Goal: Transaction & Acquisition: Purchase product/service

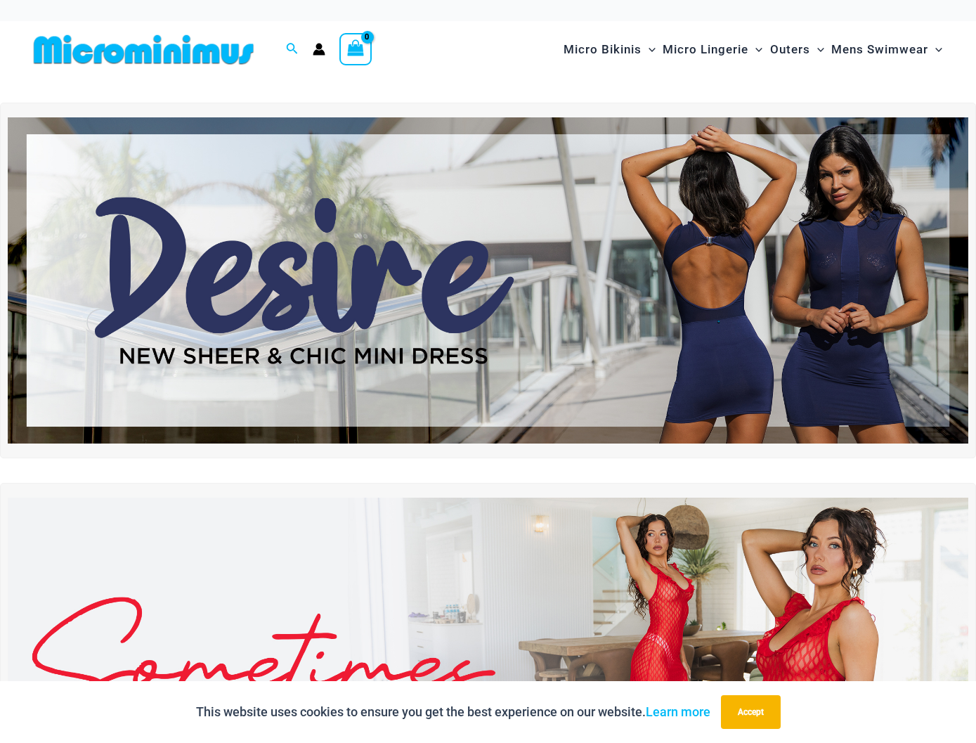
click at [922, 715] on div "This website uses cookies to ensure you get the best experience on our website.…" at bounding box center [488, 712] width 976 height 62
click at [755, 708] on button "Accept" at bounding box center [751, 712] width 60 height 34
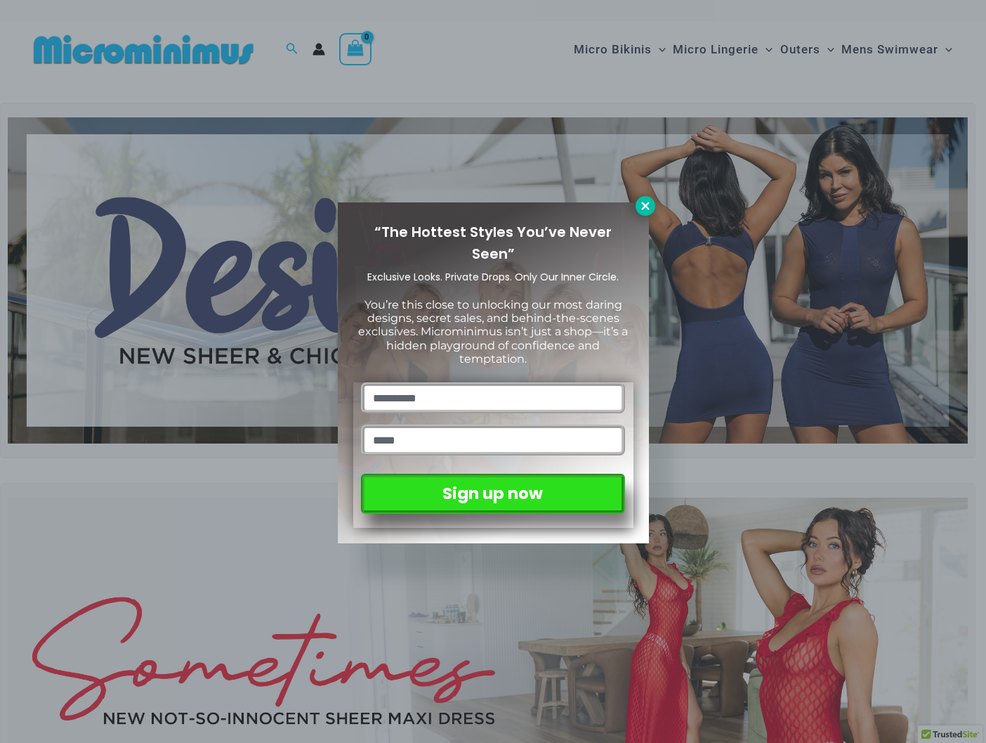
click at [643, 206] on icon at bounding box center [645, 206] width 13 height 13
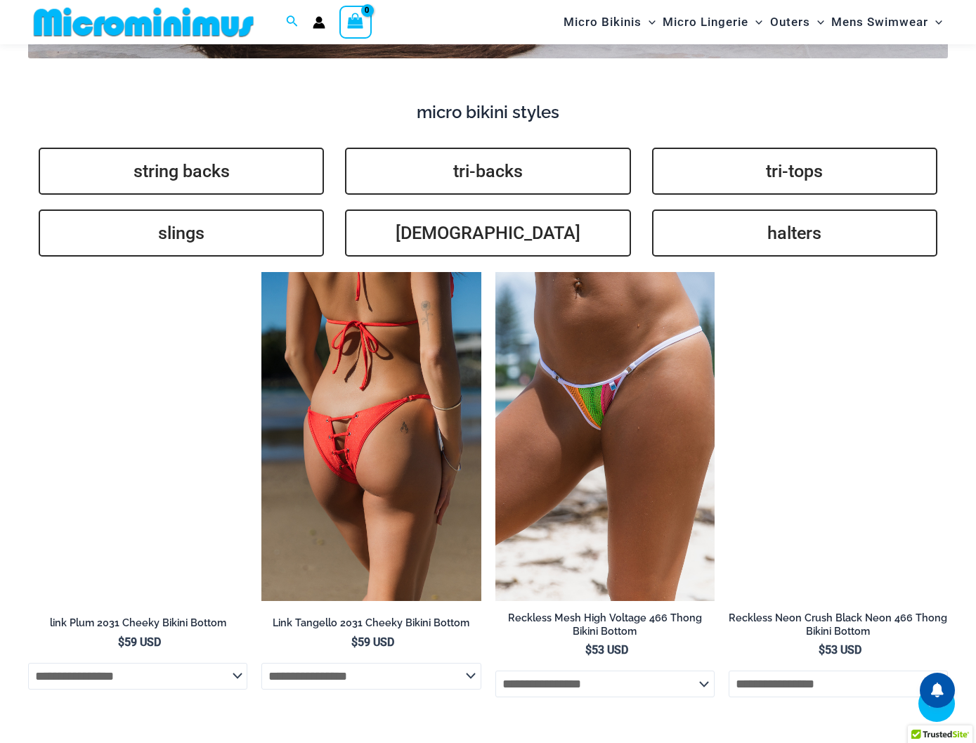
scroll to position [3221, 0]
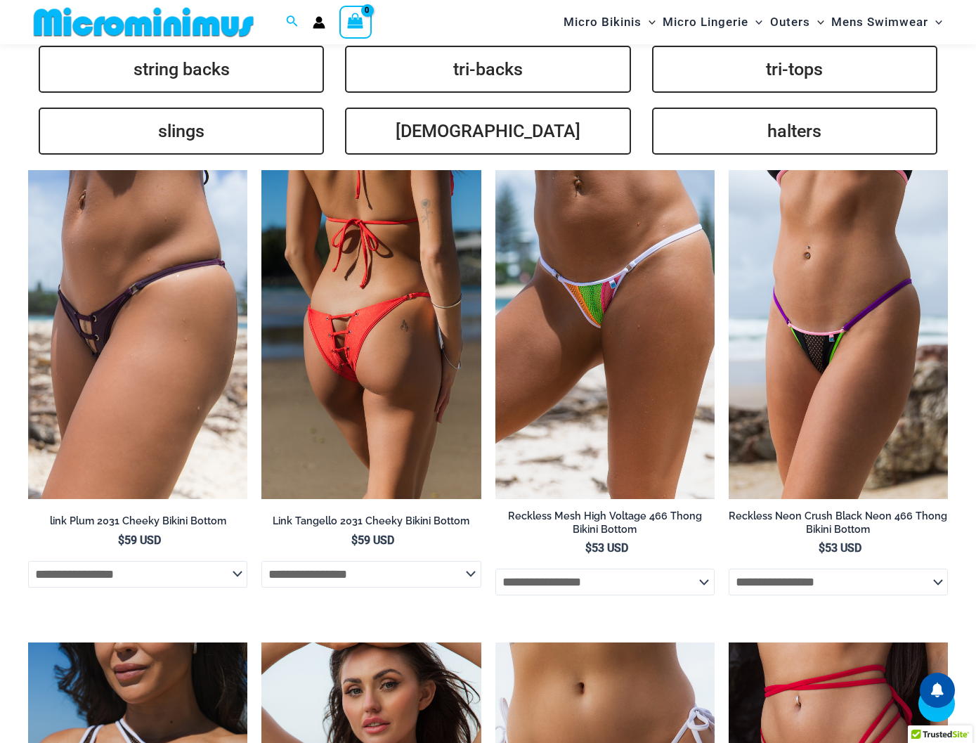
click at [415, 348] on img at bounding box center [370, 334] width 219 height 329
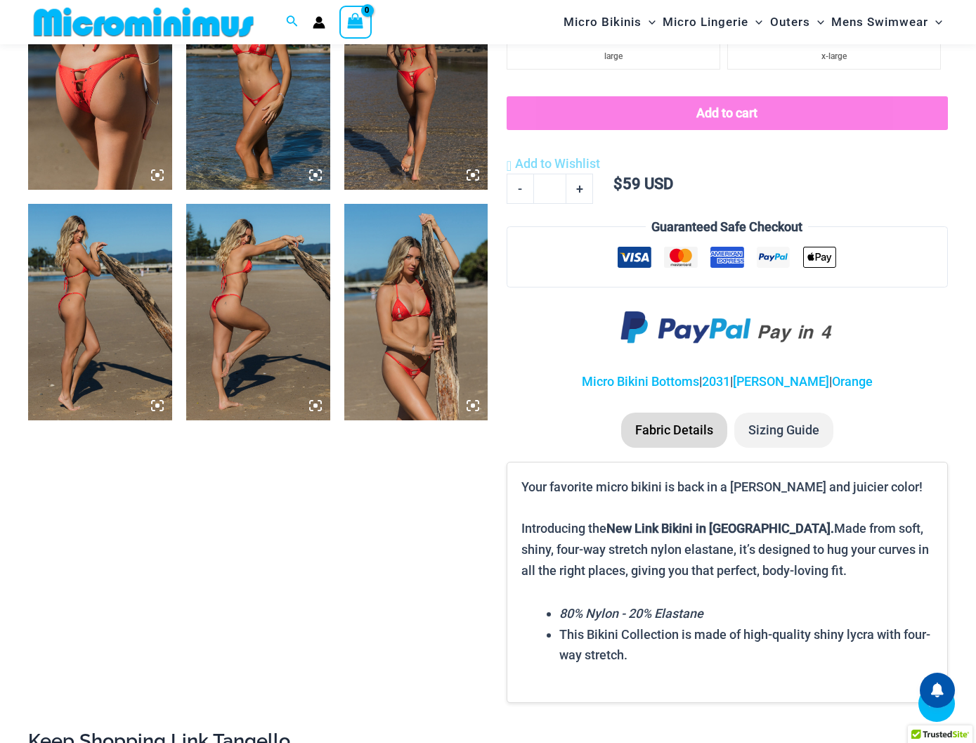
scroll to position [901, 0]
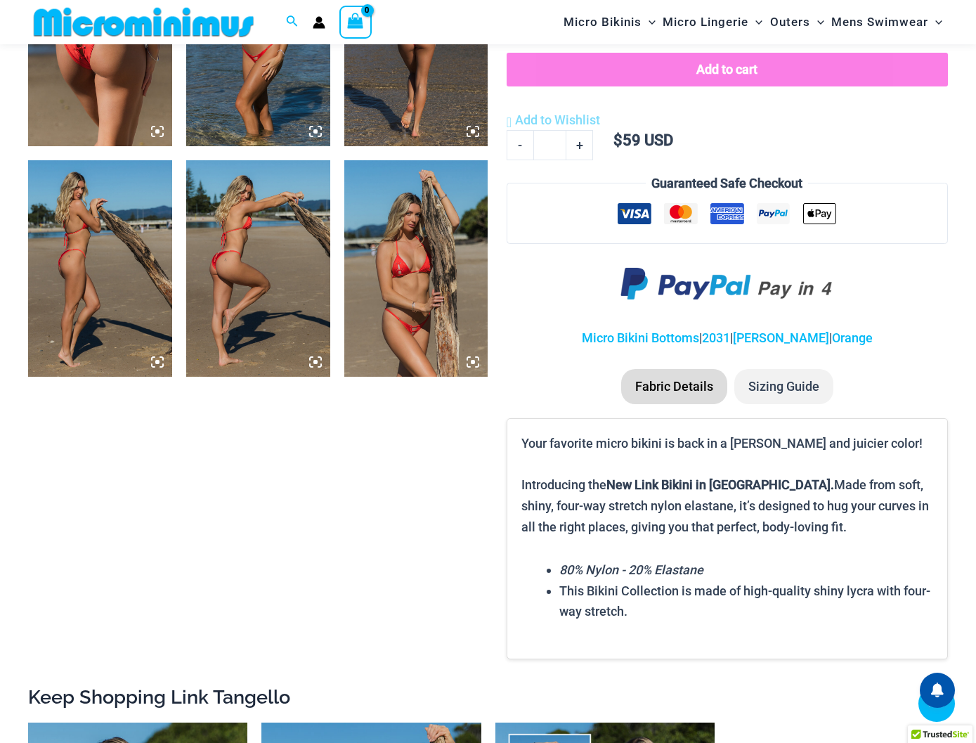
click at [430, 320] on img at bounding box center [416, 268] width 144 height 216
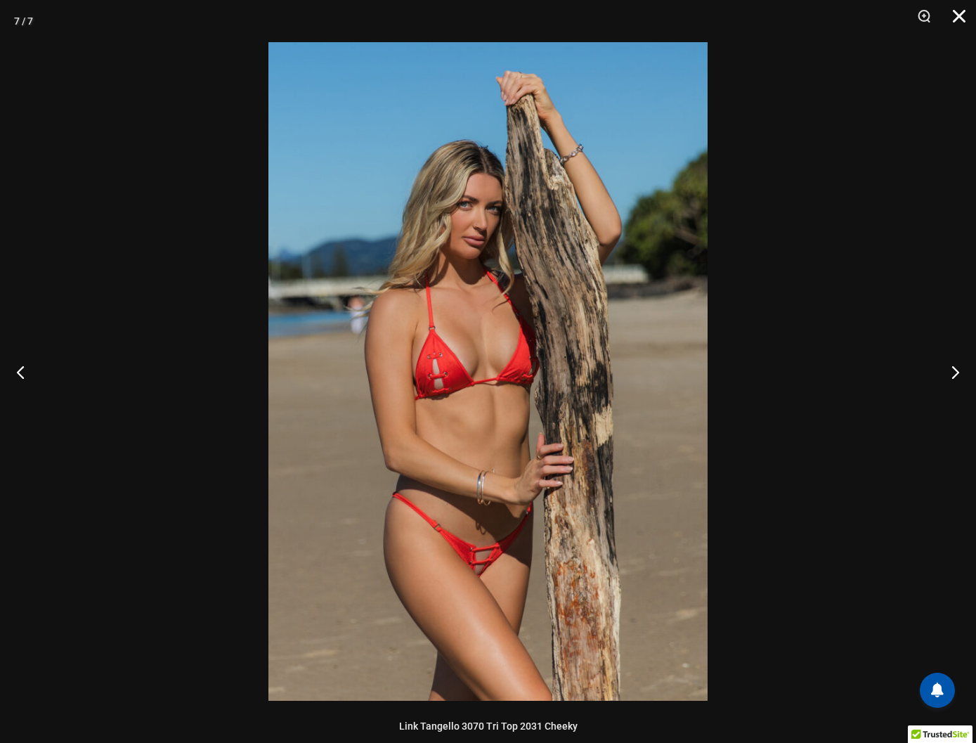
click at [956, 16] on button "Close" at bounding box center [954, 21] width 35 height 42
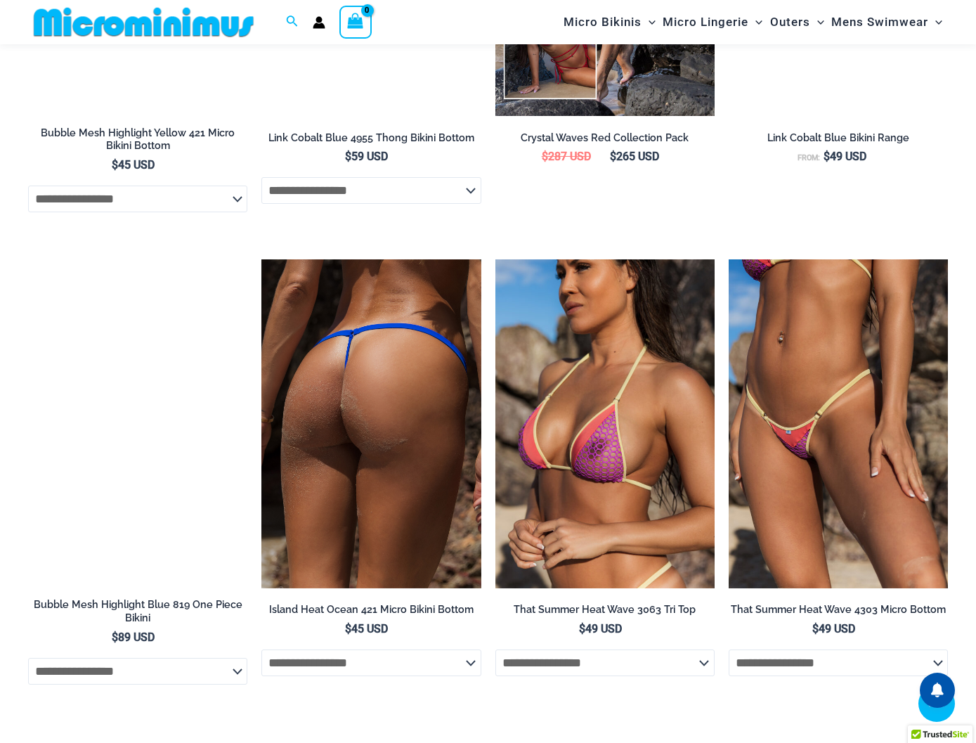
scroll to position [3360, 0]
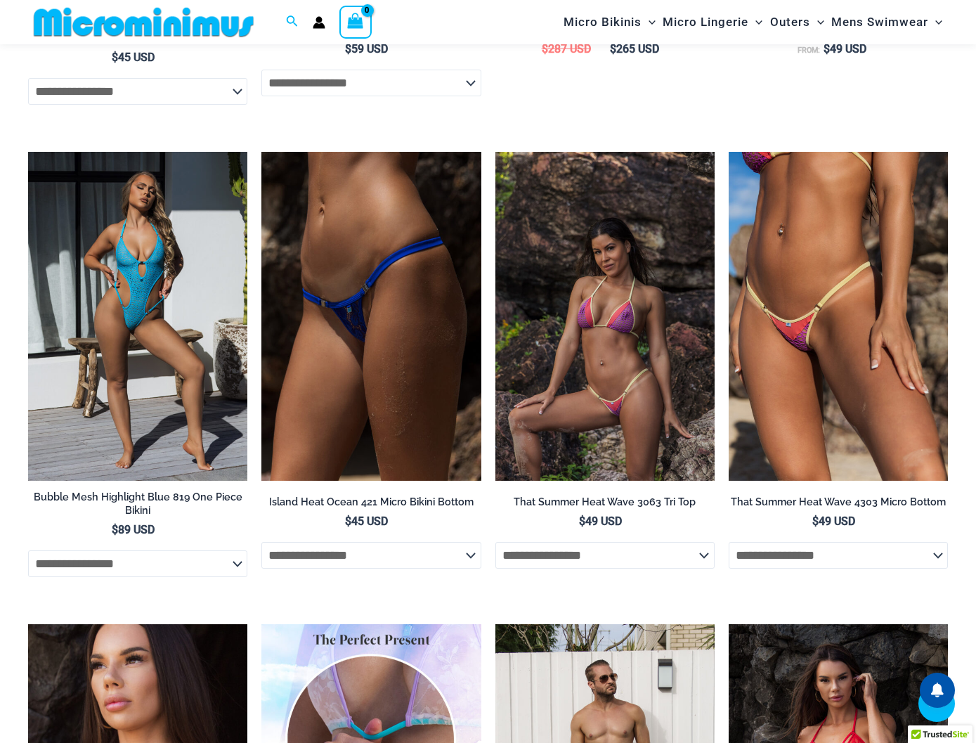
click at [632, 377] on img at bounding box center [604, 316] width 219 height 329
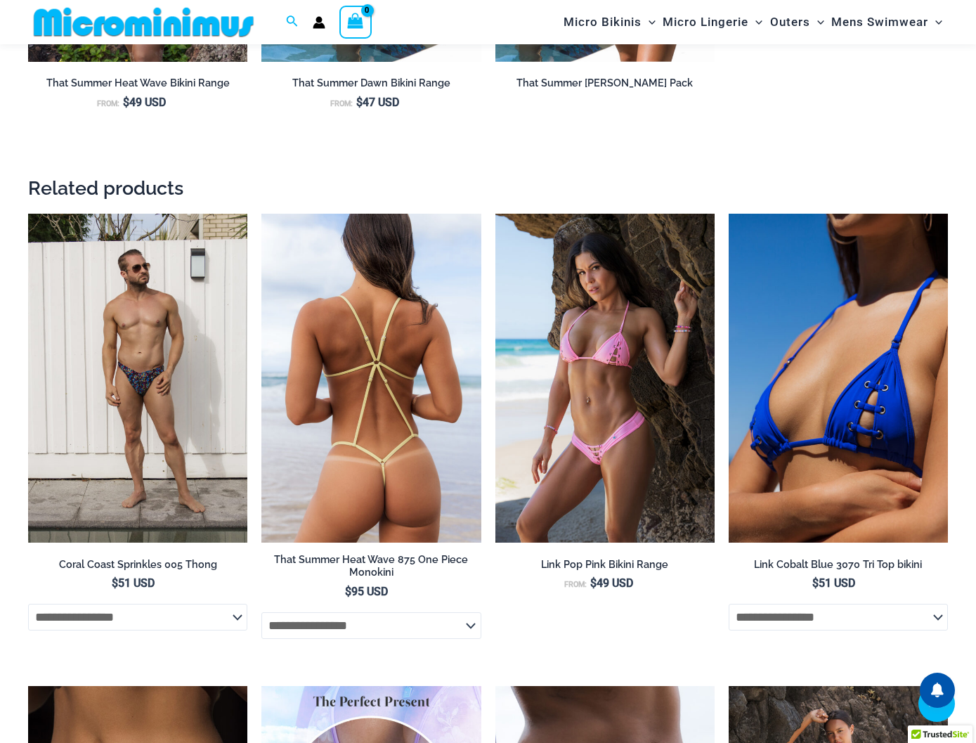
scroll to position [1605, 0]
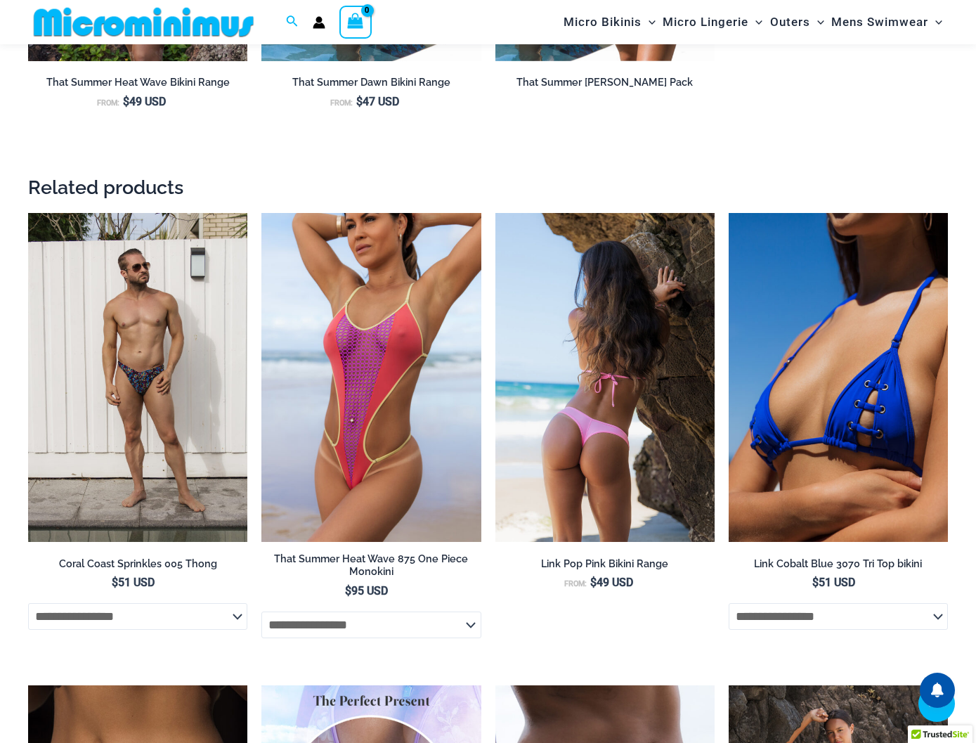
click at [610, 446] on img at bounding box center [604, 377] width 219 height 329
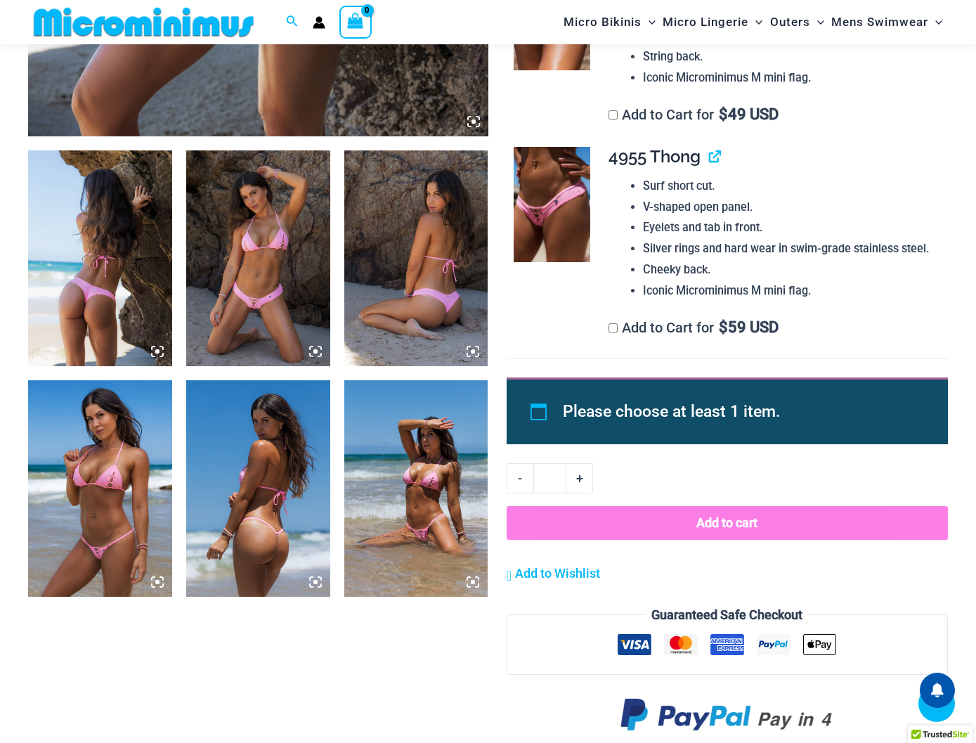
scroll to position [692, 0]
